Goal: Navigation & Orientation: Find specific page/section

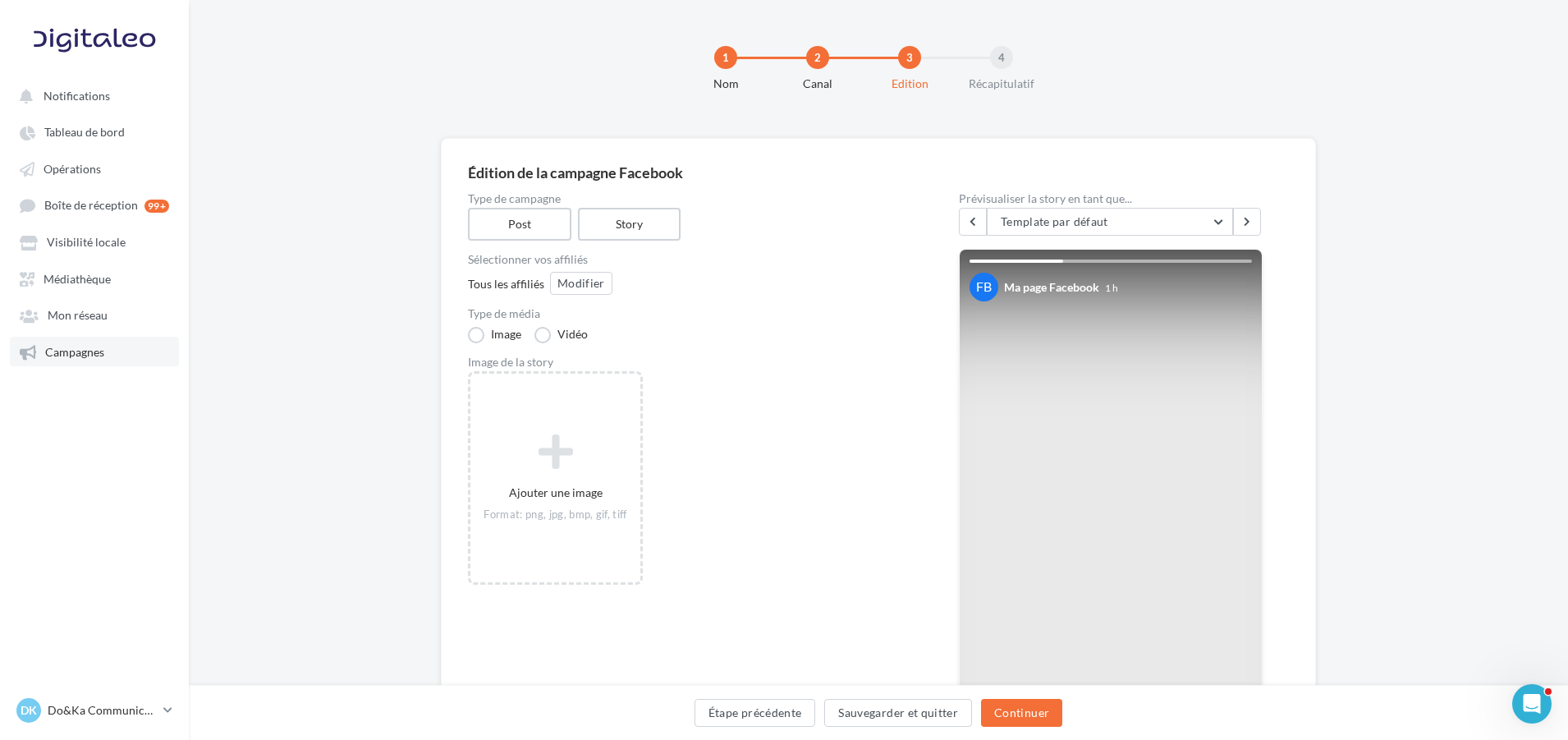
click at [101, 345] on link "Campagnes" at bounding box center [94, 351] width 169 height 30
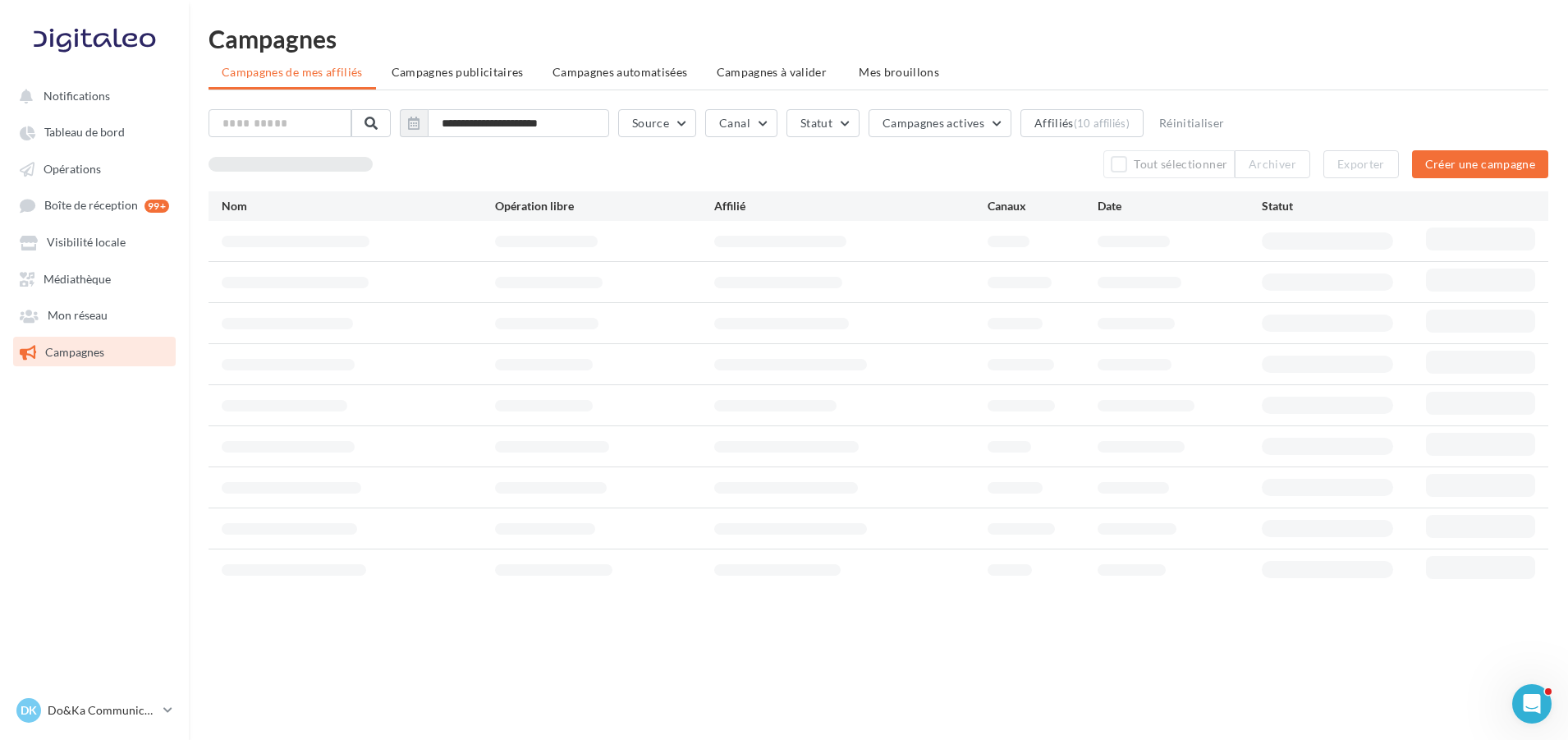
click at [769, 711] on div "Notifications Tableau de bord Opérations" at bounding box center [784, 395] width 1568 height 740
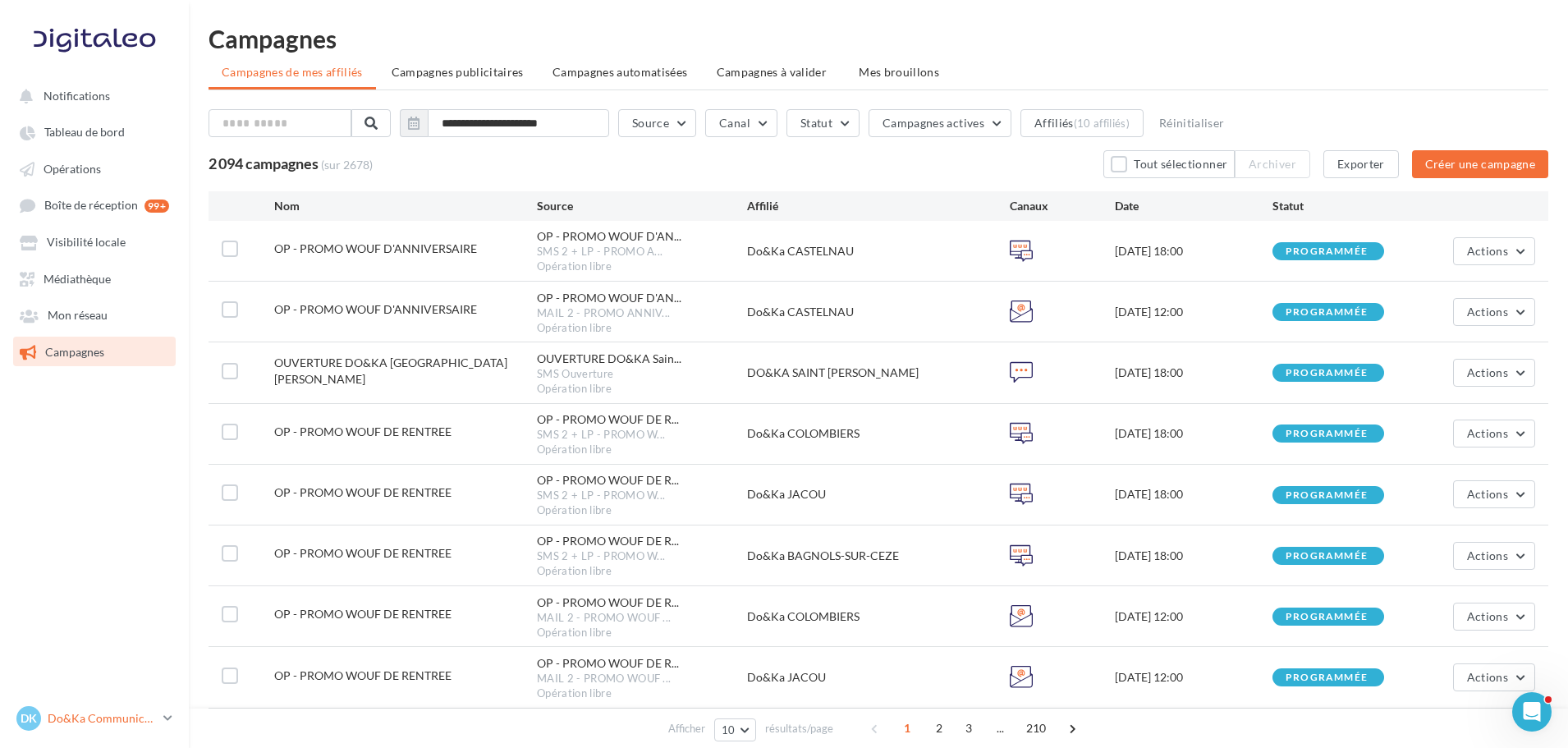
click at [83, 720] on p "Do&Ka Communication" at bounding box center [103, 717] width 109 height 16
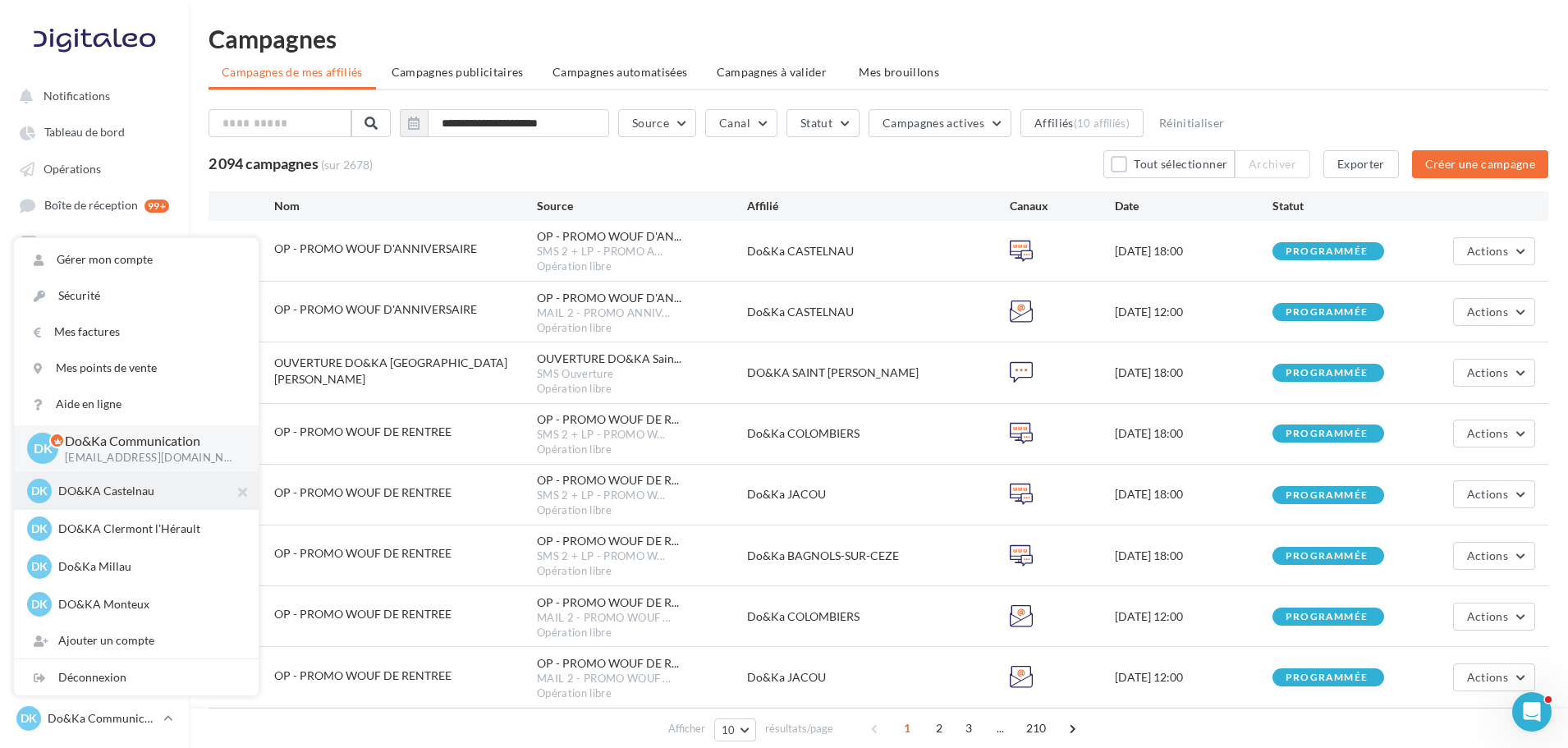
click at [117, 487] on p "DO&KA Castelnau" at bounding box center [149, 490] width 180 height 16
